Goal: Information Seeking & Learning: Learn about a topic

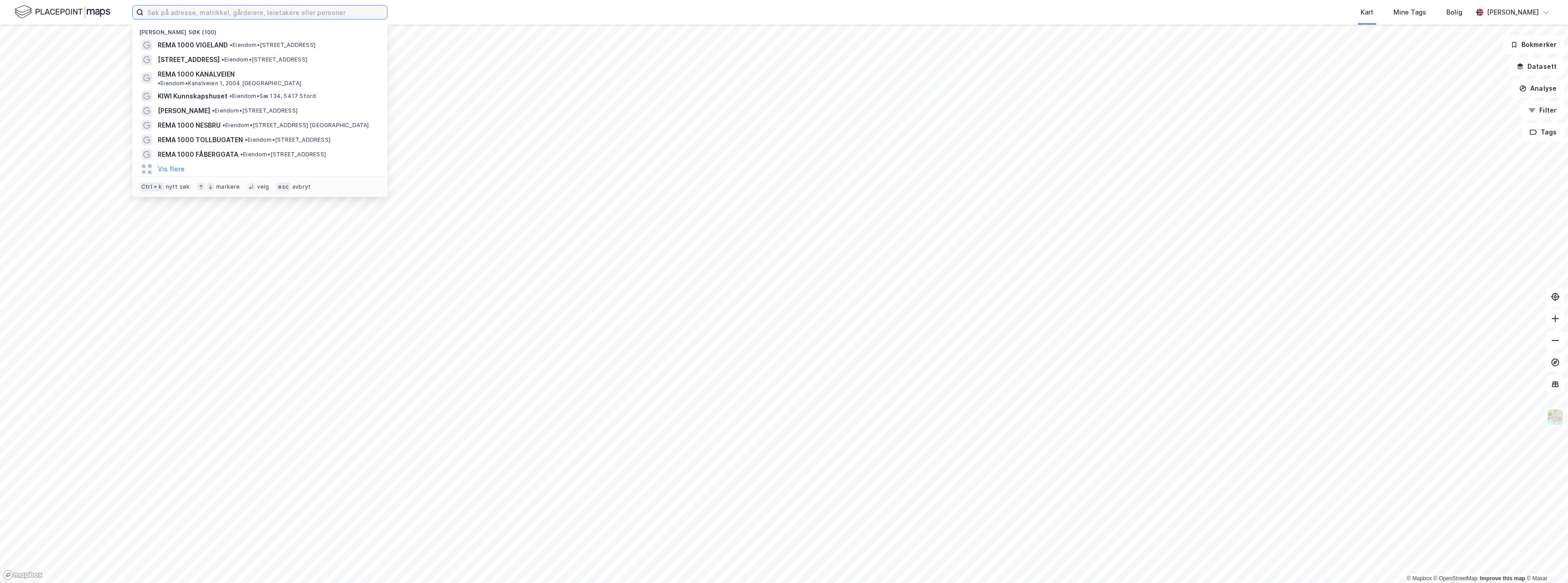
click at [186, 10] on input at bounding box center [265, 12] width 243 height 14
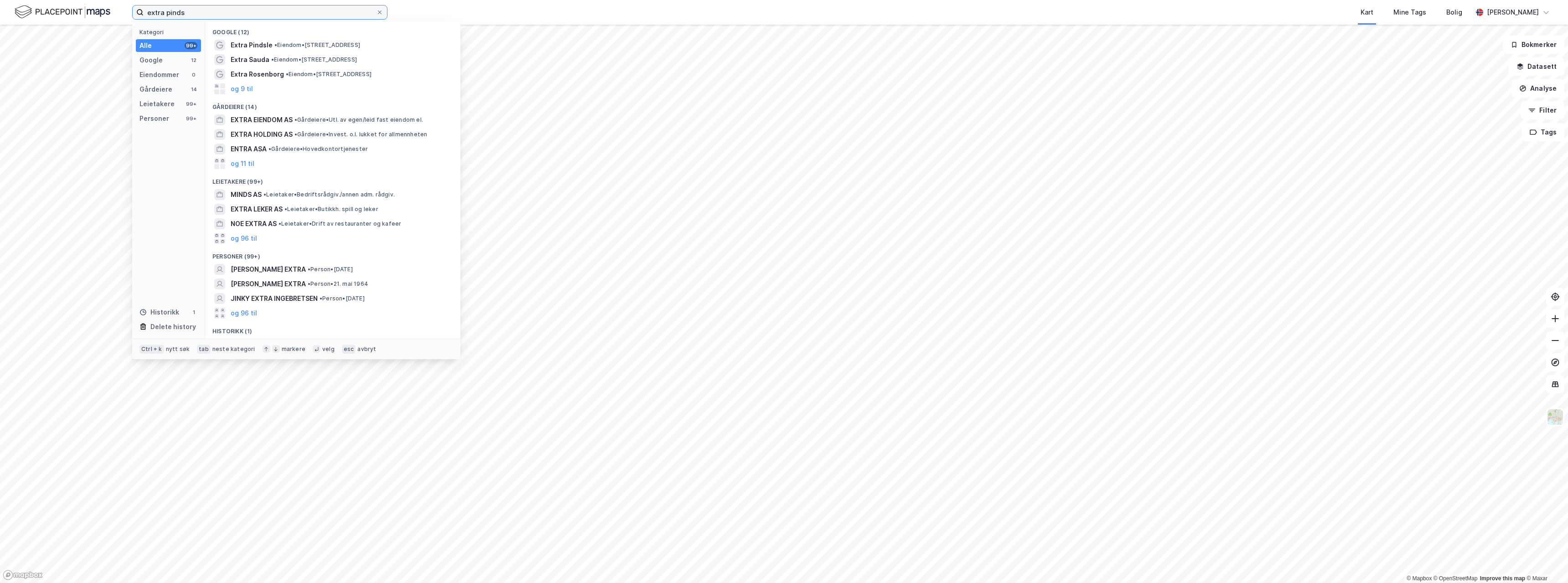
paste input "Extra Pindsle"
type input "Extra Pindsle"
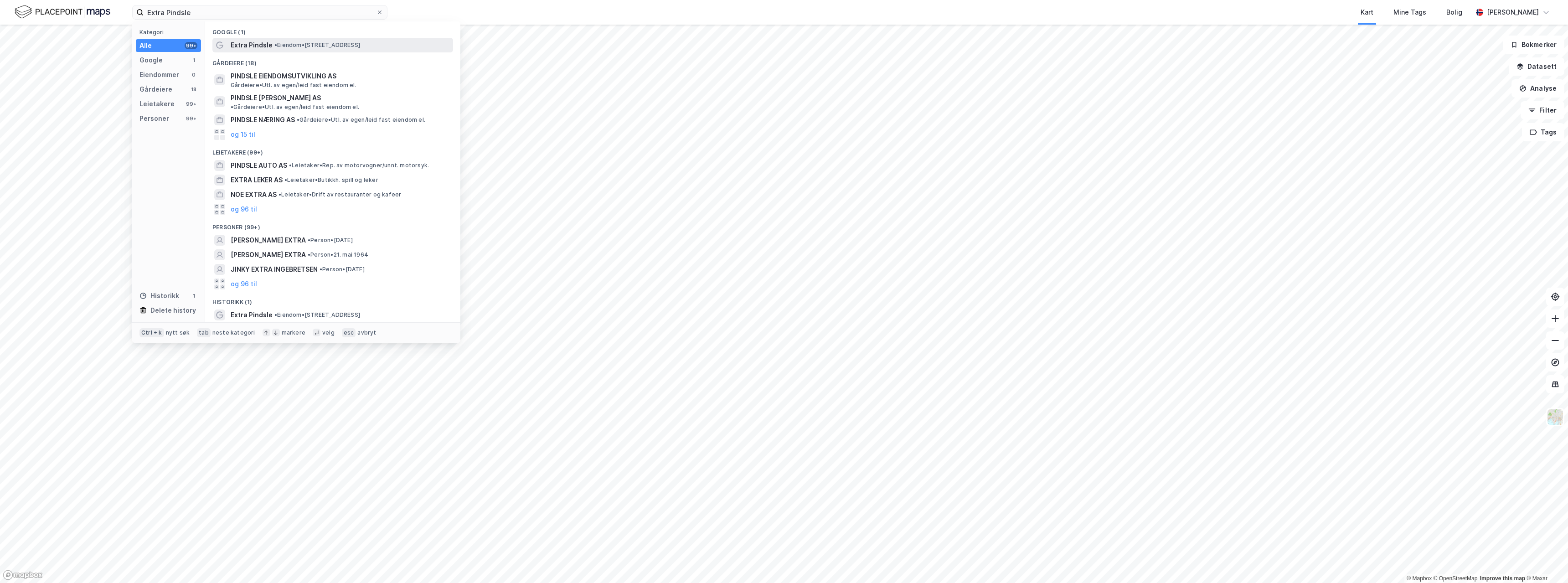
click at [264, 42] on span "Extra Pindsle" at bounding box center [252, 45] width 42 height 11
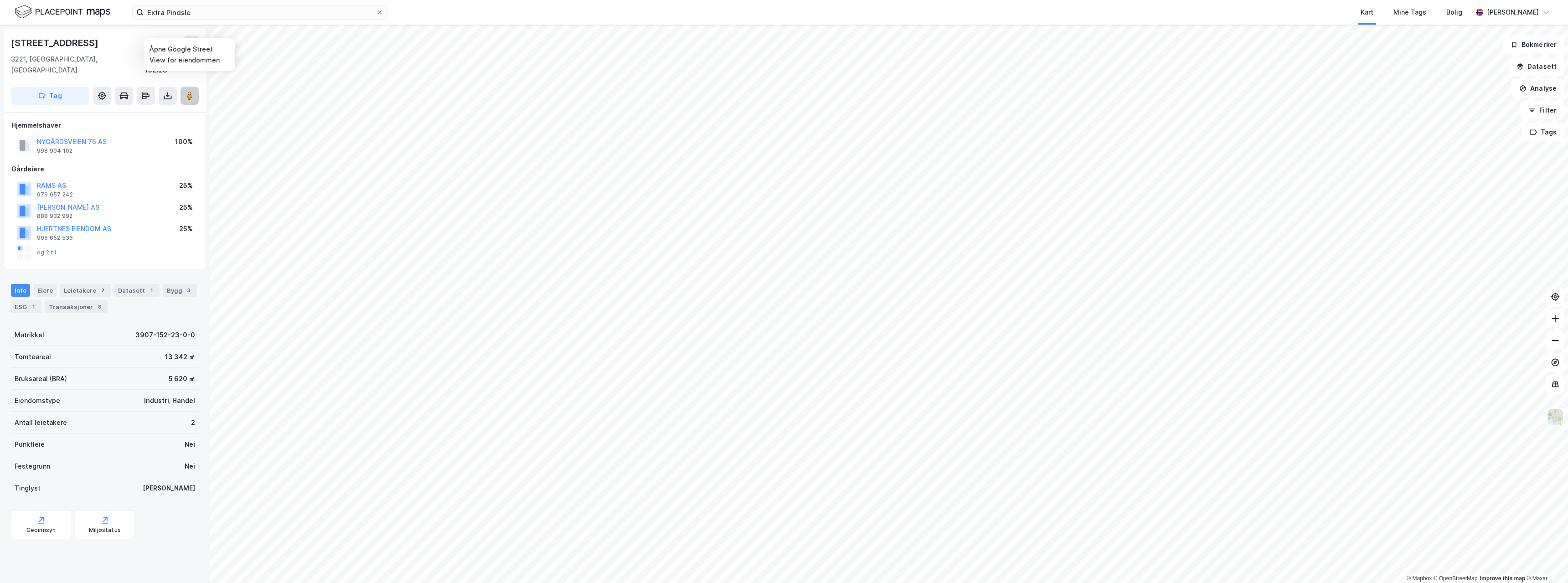
click at [186, 91] on icon at bounding box center [189, 95] width 9 height 9
click at [81, 301] on div "Transaksjoner 8" at bounding box center [76, 307] width 62 height 13
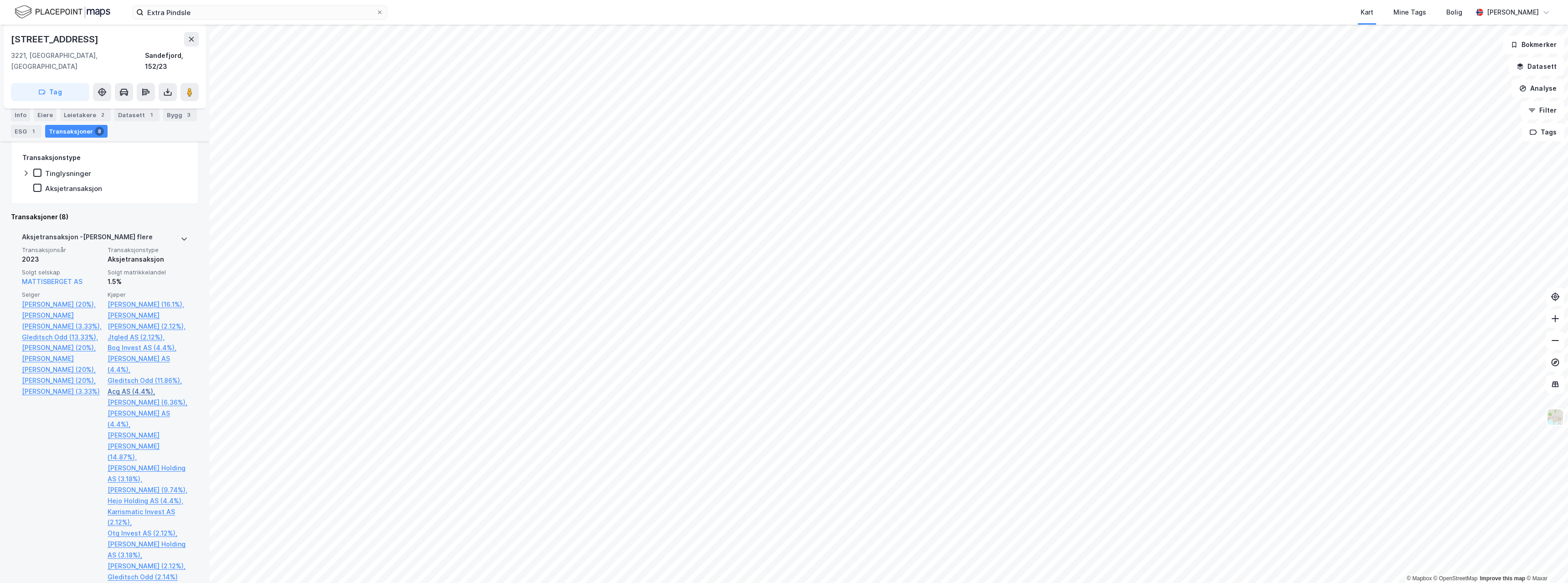
scroll to position [273, 0]
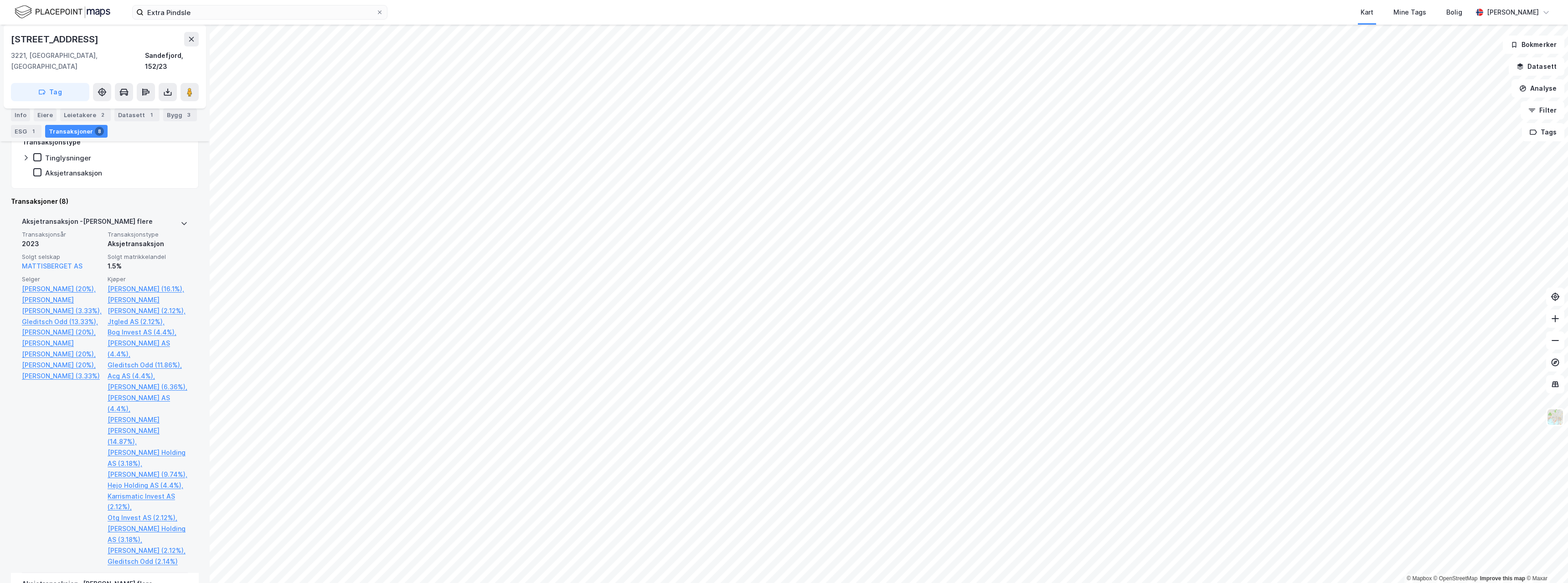
click at [140, 238] on div "Aksjetransaksjon" at bounding box center [147, 243] width 80 height 11
click at [77, 216] on div "Aksjetransaksjon - Gjelder flere" at bounding box center [87, 223] width 131 height 14
click at [171, 216] on div "Aksjetransaksjon - Gjelder flere" at bounding box center [104, 223] width 166 height 14
click at [180, 219] on icon at bounding box center [184, 223] width 8 height 8
click at [182, 222] on icon at bounding box center [184, 224] width 5 height 3
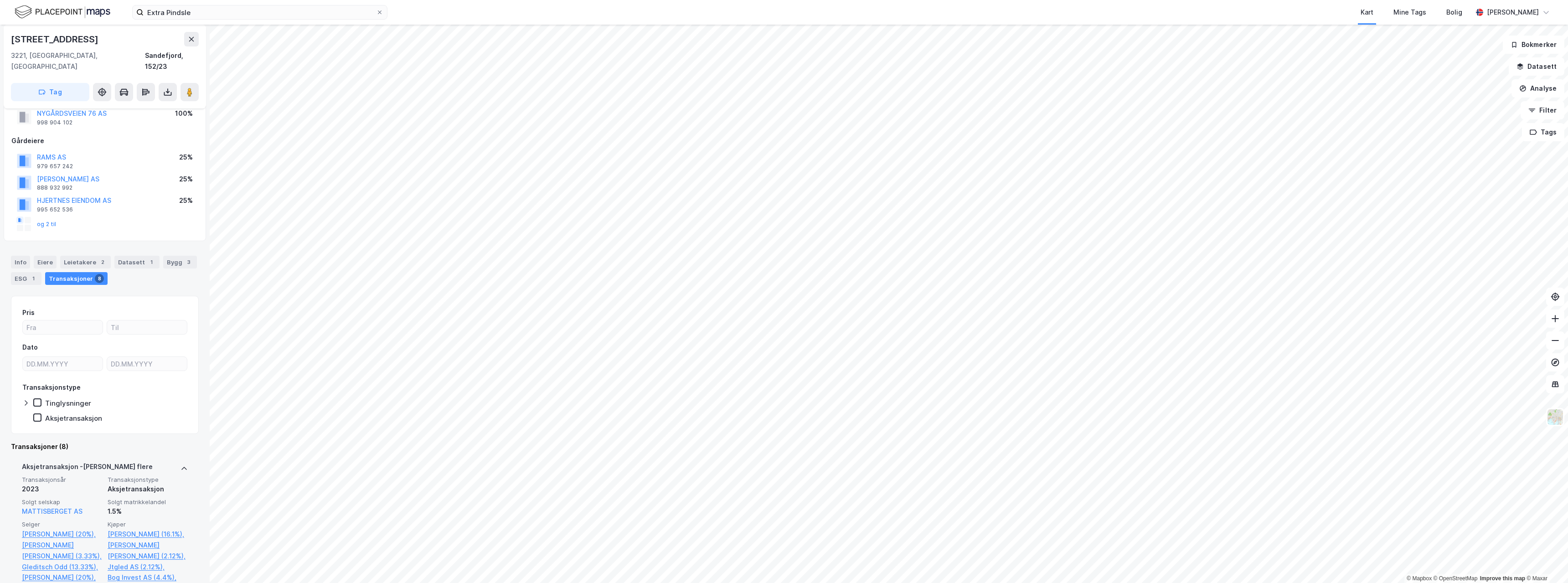
scroll to position [0, 0]
